Goal: Find contact information: Find contact information

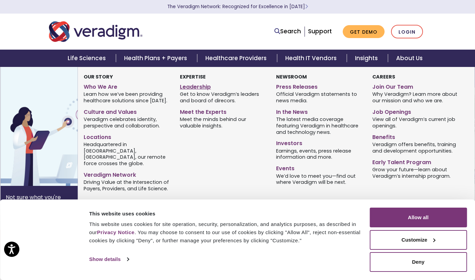
click at [195, 88] on link "Leadership" at bounding box center [223, 86] width 86 height 10
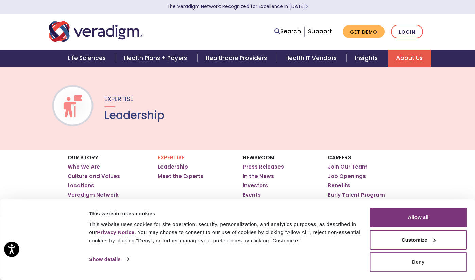
click at [404, 261] on button "Deny" at bounding box center [418, 262] width 97 height 20
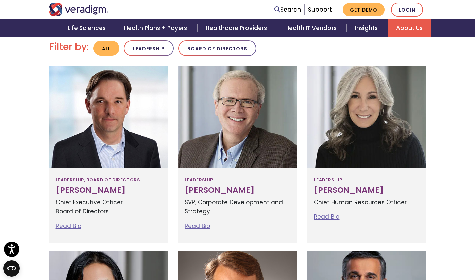
scroll to position [196, 0]
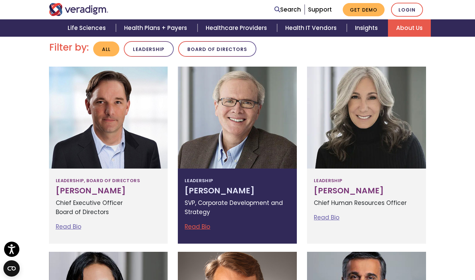
drag, startPoint x: 246, startPoint y: 190, endPoint x: 184, endPoint y: 192, distance: 62.3
click at [184, 192] on div "Leadership Richard Elmore SVP, Corporate Development and Strategy Read Bio Rich…" at bounding box center [237, 206] width 119 height 75
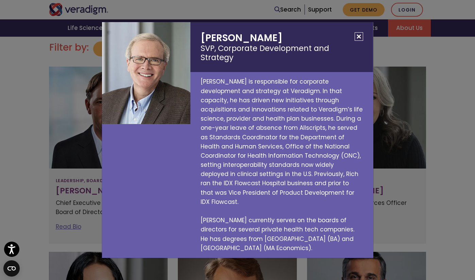
drag, startPoint x: 280, startPoint y: 40, endPoint x: 283, endPoint y: 44, distance: 4.7
click at [283, 44] on h2 "Richard Elmore SVP, Corporate Development and Strategy" at bounding box center [281, 47] width 183 height 50
copy h2 "Richard Elmore"
click at [356, 41] on button "Close" at bounding box center [359, 36] width 9 height 9
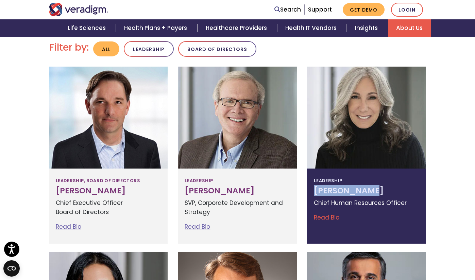
drag, startPoint x: 381, startPoint y: 192, endPoint x: 314, endPoint y: 191, distance: 67.0
click at [314, 191] on div "Leadership Lisa Hammond Chief Human Resources Officer Read Bio Lisa Hammond Chi…" at bounding box center [366, 206] width 119 height 75
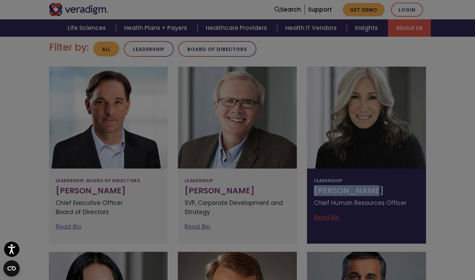
copy h3 "Lisa Hammond"
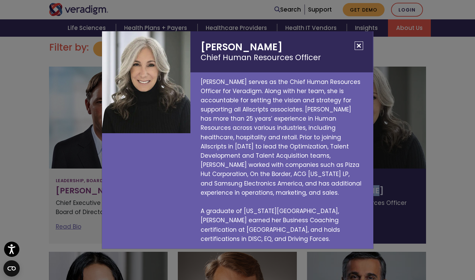
click at [356, 50] on button "Close" at bounding box center [359, 45] width 9 height 9
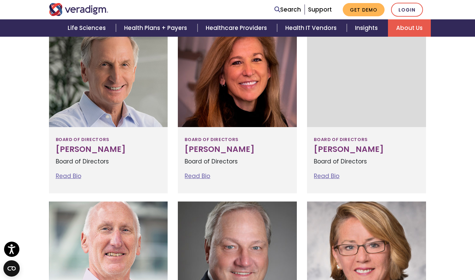
scroll to position [605, 0]
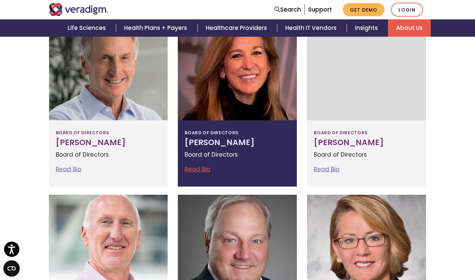
click at [202, 169] on link "Read Bio" at bounding box center [198, 169] width 26 height 8
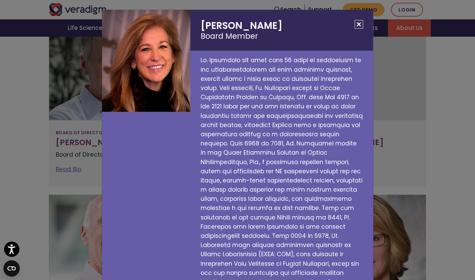
click at [364, 22] on h2 "Susan Rodriguez Board Member" at bounding box center [281, 30] width 183 height 41
click at [471, 132] on div "Susan Rodriguez Board Member" at bounding box center [237, 140] width 475 height 280
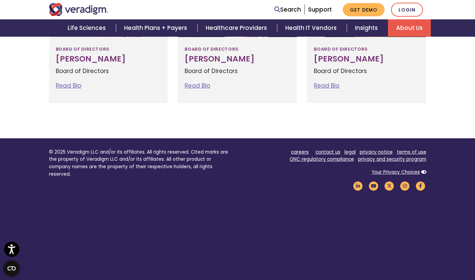
scroll to position [867, 0]
